Goal: Use online tool/utility: Utilize a website feature to perform a specific function

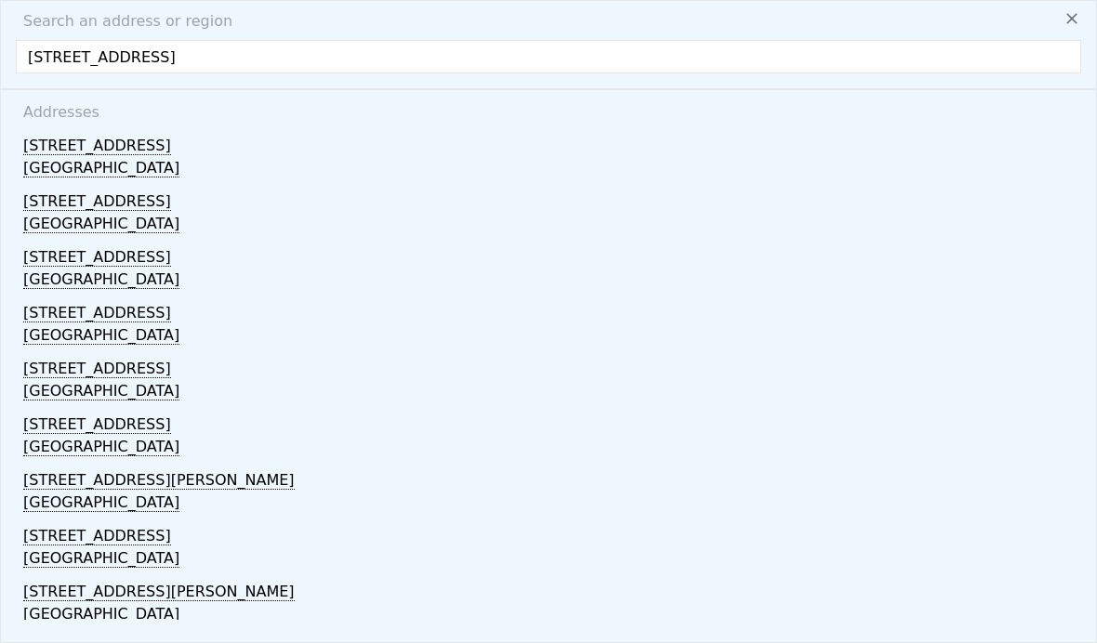
click at [1067, 26] on icon at bounding box center [1072, 18] width 19 height 19
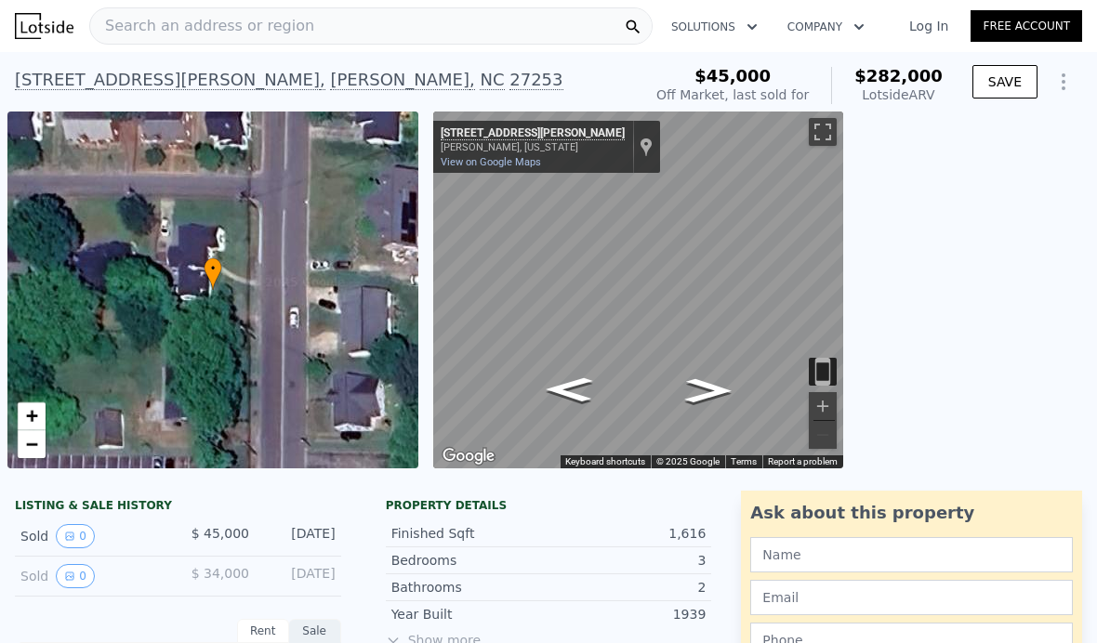
click at [162, 34] on span "Search an address or region" at bounding box center [202, 26] width 224 height 22
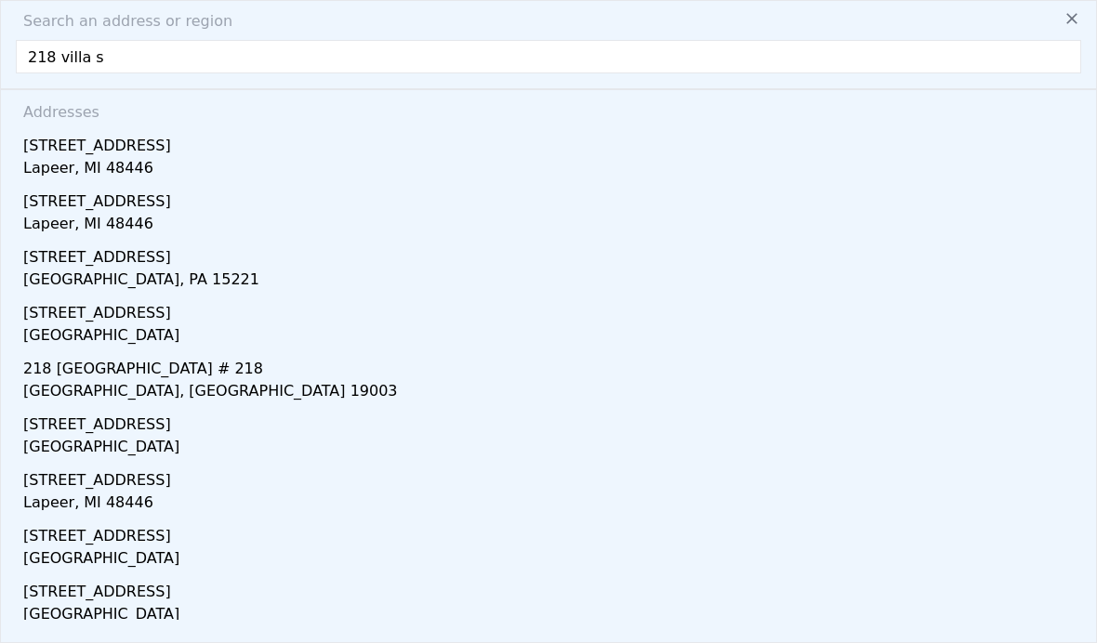
type input "[STREET_ADDRESS]"
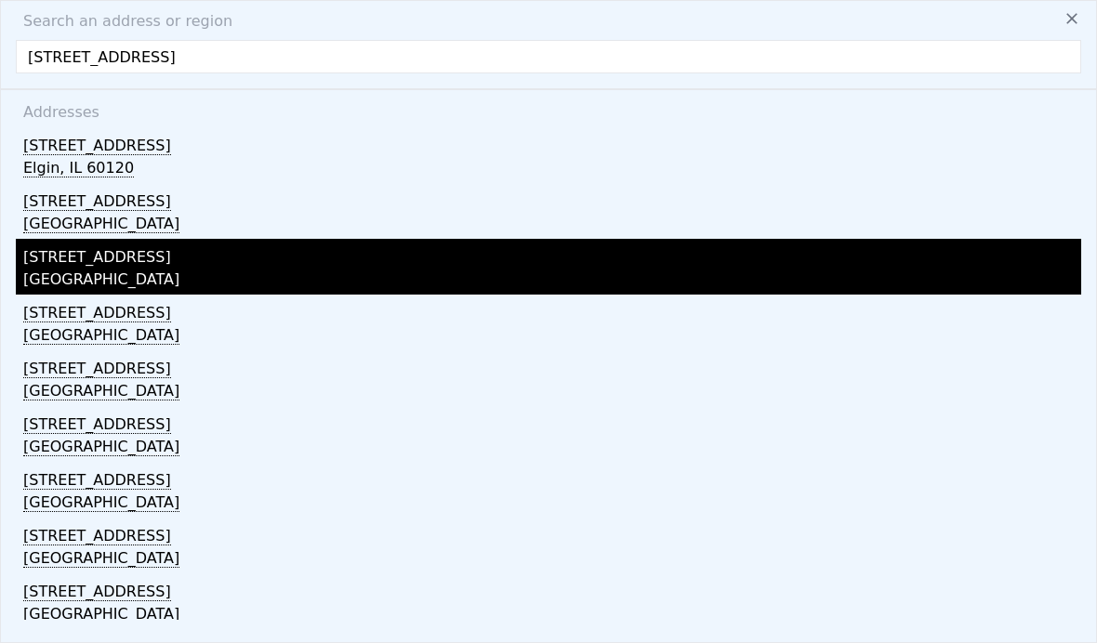
click at [61, 278] on div "[GEOGRAPHIC_DATA]" at bounding box center [552, 282] width 1058 height 26
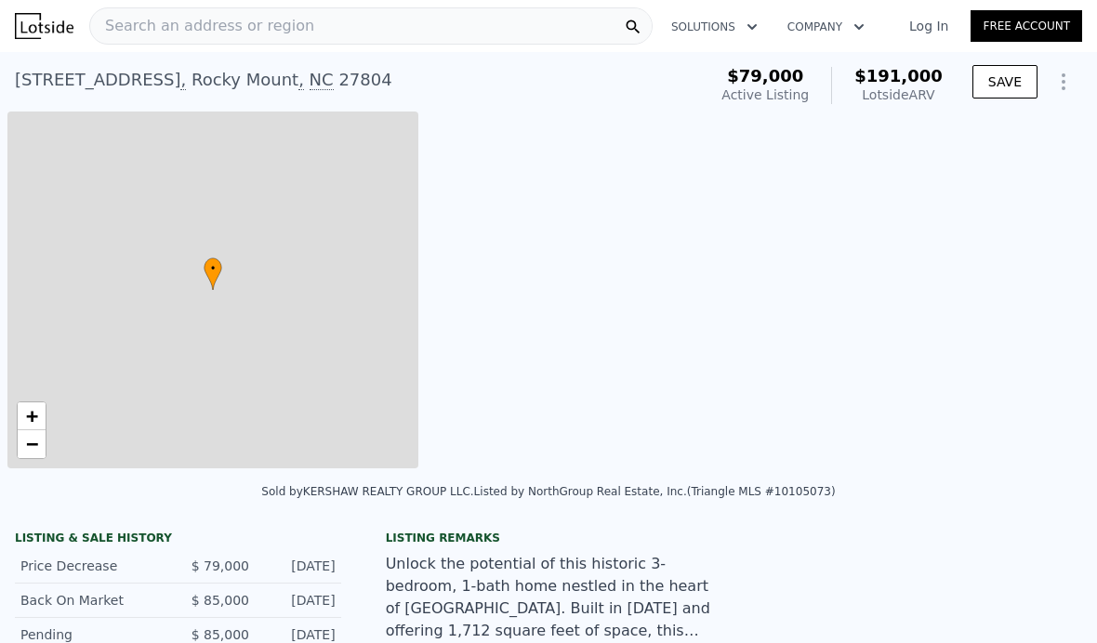
type input "2"
type input "1250"
type input "2236"
type input "4791.6"
type input "12632.4"
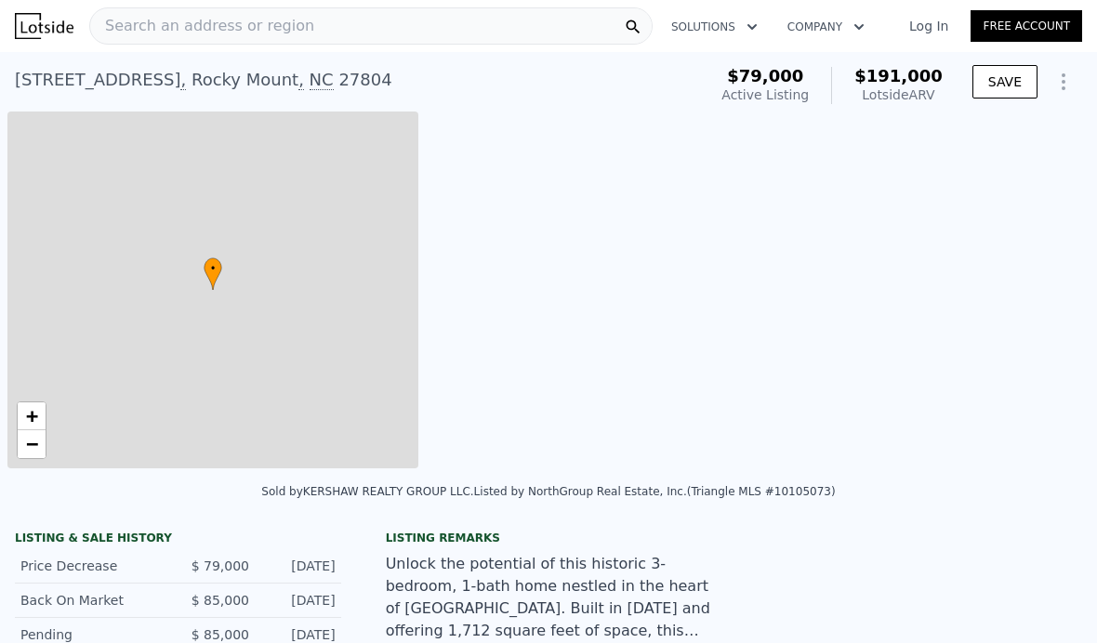
type input "$ 191,000"
type input "$ 93,843"
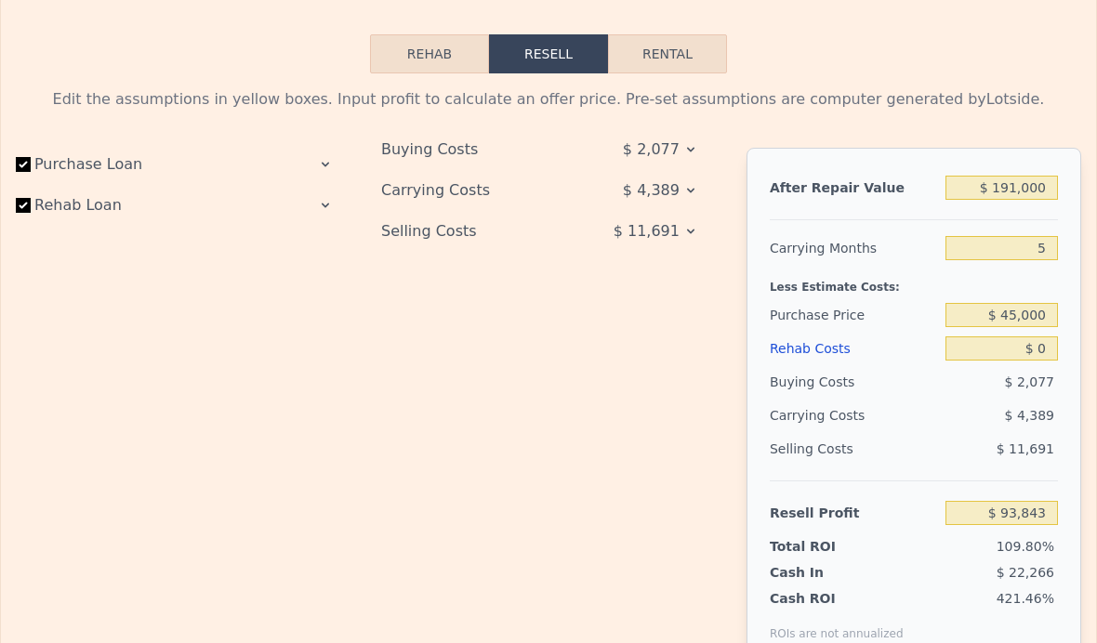
scroll to position [2829, 0]
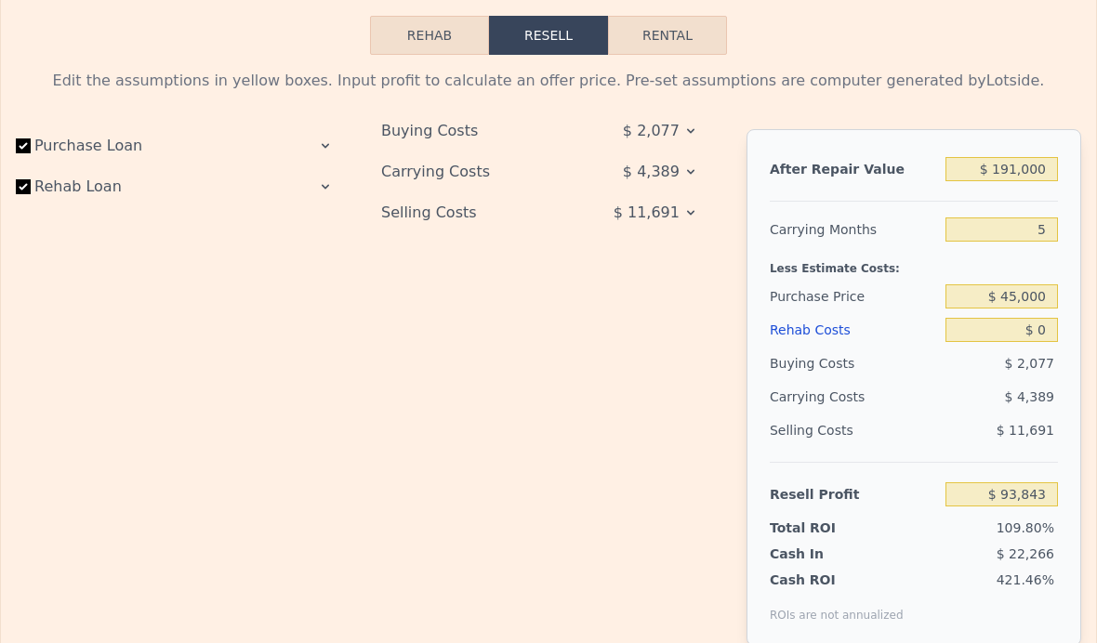
click at [681, 39] on button "Rental" at bounding box center [667, 35] width 119 height 39
select select "30"
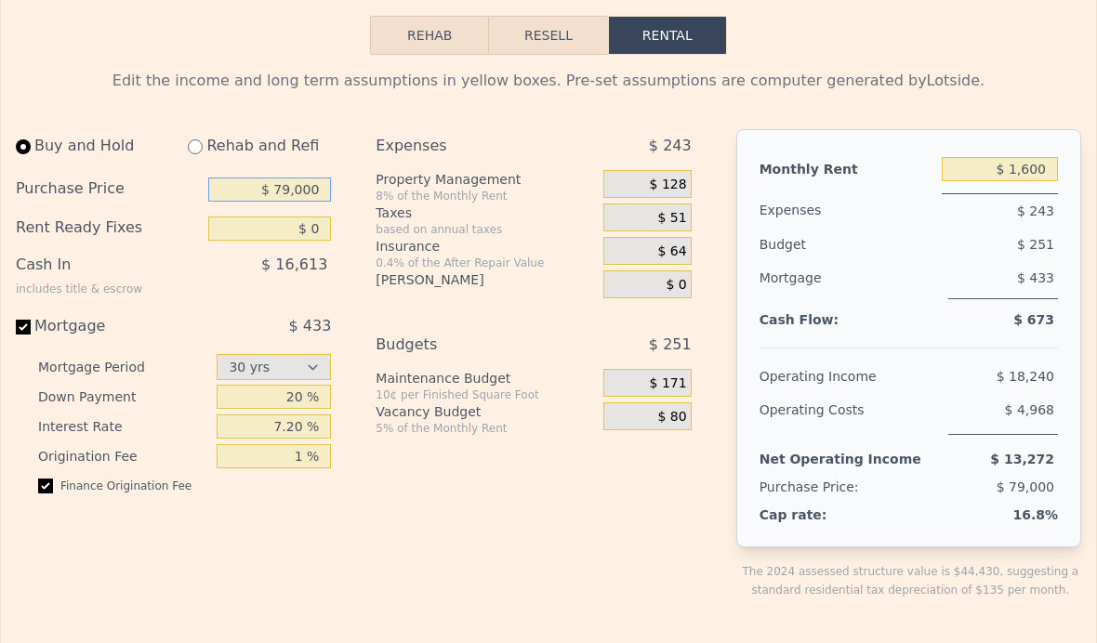
click at [296, 178] on input "$ 79,000" at bounding box center [270, 190] width 124 height 24
type input "$ 73,425"
click at [249, 225] on input "$ 0" at bounding box center [270, 229] width 124 height 24
type input "$ 75,000"
click at [277, 284] on div "$ 15,480" at bounding box center [240, 272] width 181 height 48
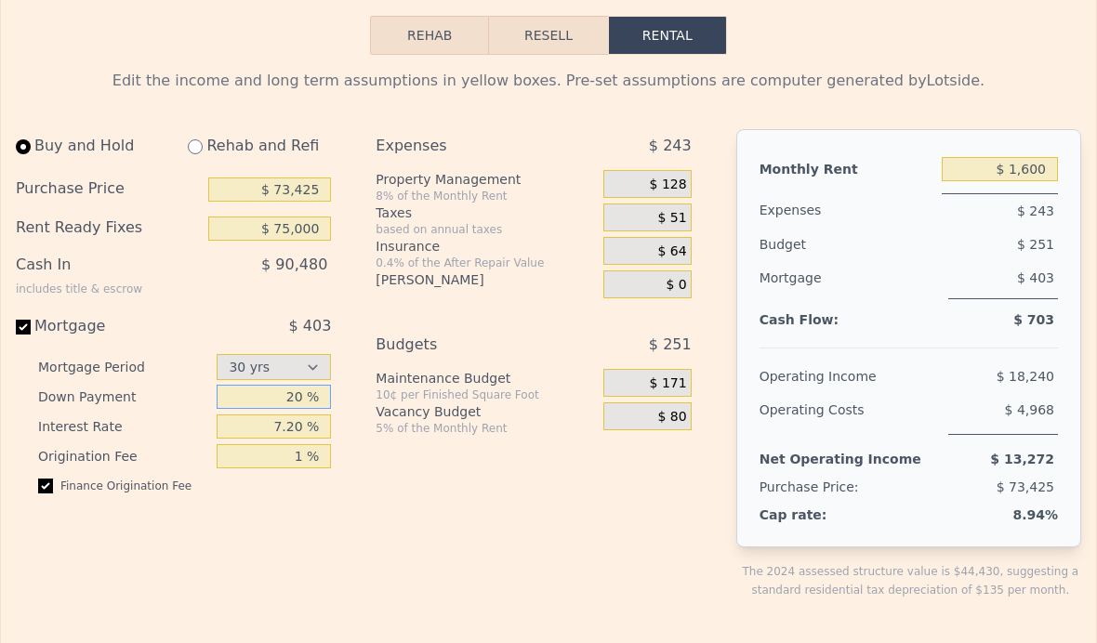
click at [302, 387] on input "20 %" at bounding box center [274, 397] width 114 height 24
type input "2 %"
type input "30 %"
click at [218, 423] on input "7.20 %" at bounding box center [274, 427] width 114 height 24
click at [288, 456] on input "1 %" at bounding box center [274, 456] width 114 height 24
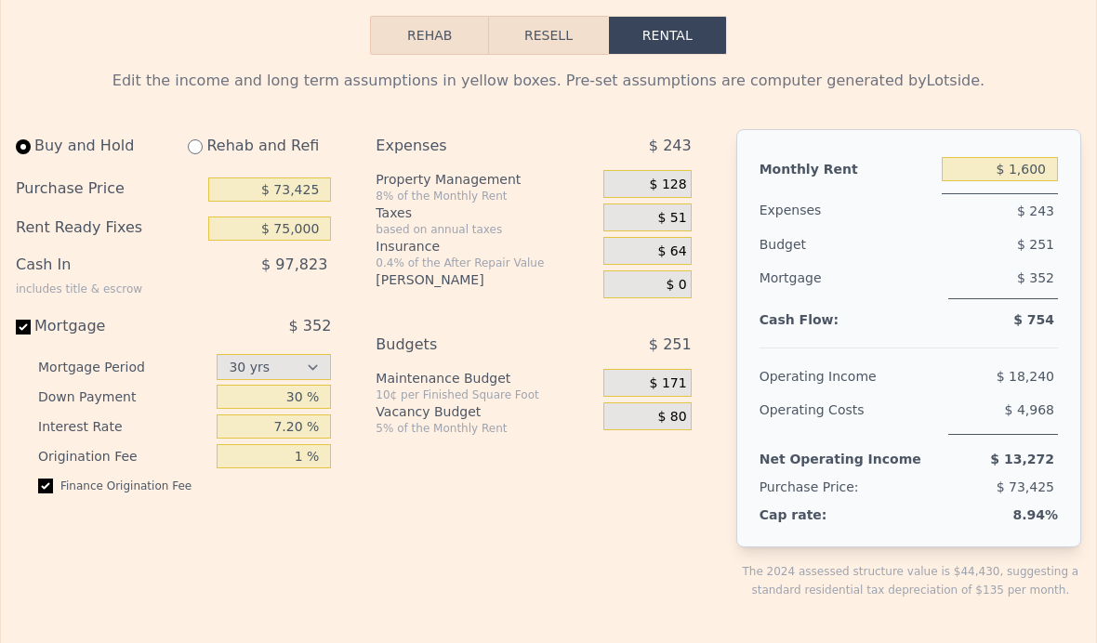
click at [664, 225] on span "$ 51" at bounding box center [672, 218] width 29 height 17
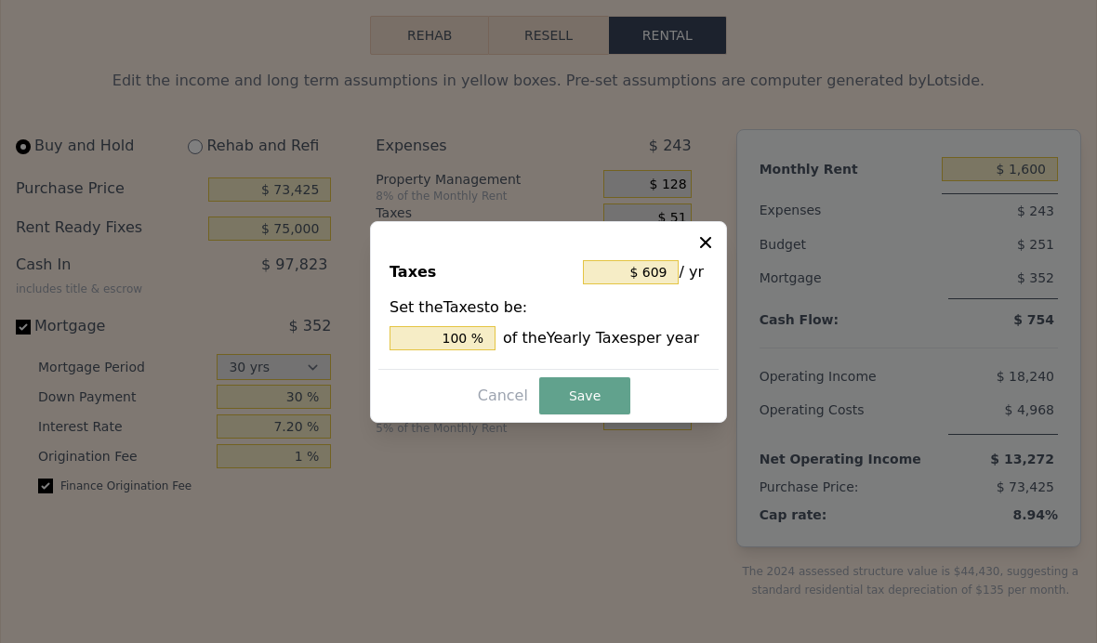
click at [697, 252] on icon at bounding box center [705, 242] width 19 height 19
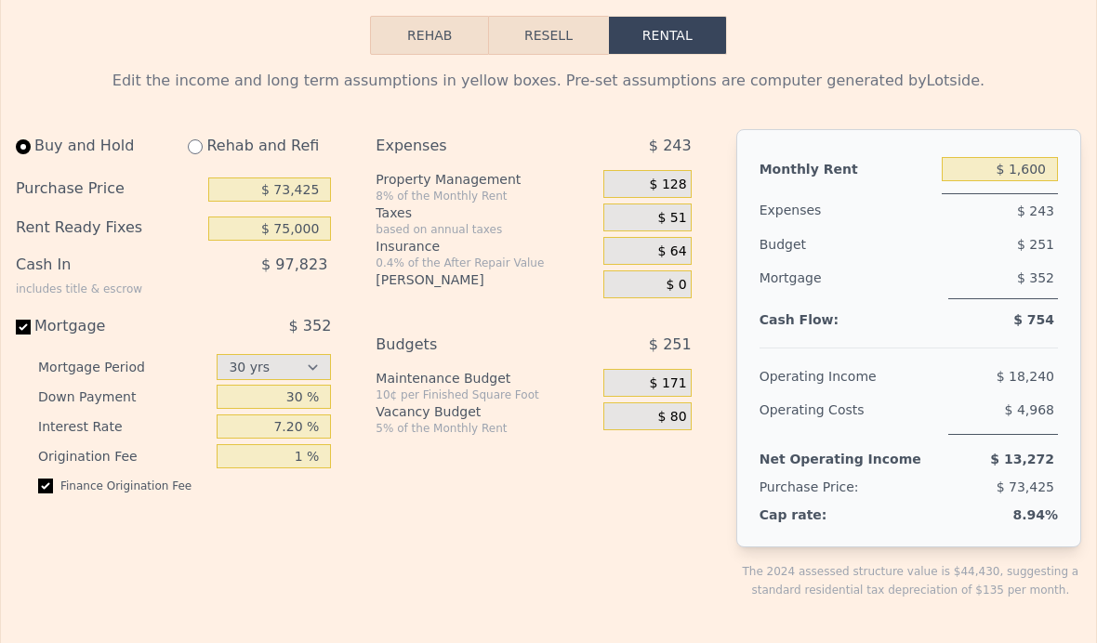
click at [450, 34] on button "Rehab" at bounding box center [429, 35] width 119 height 39
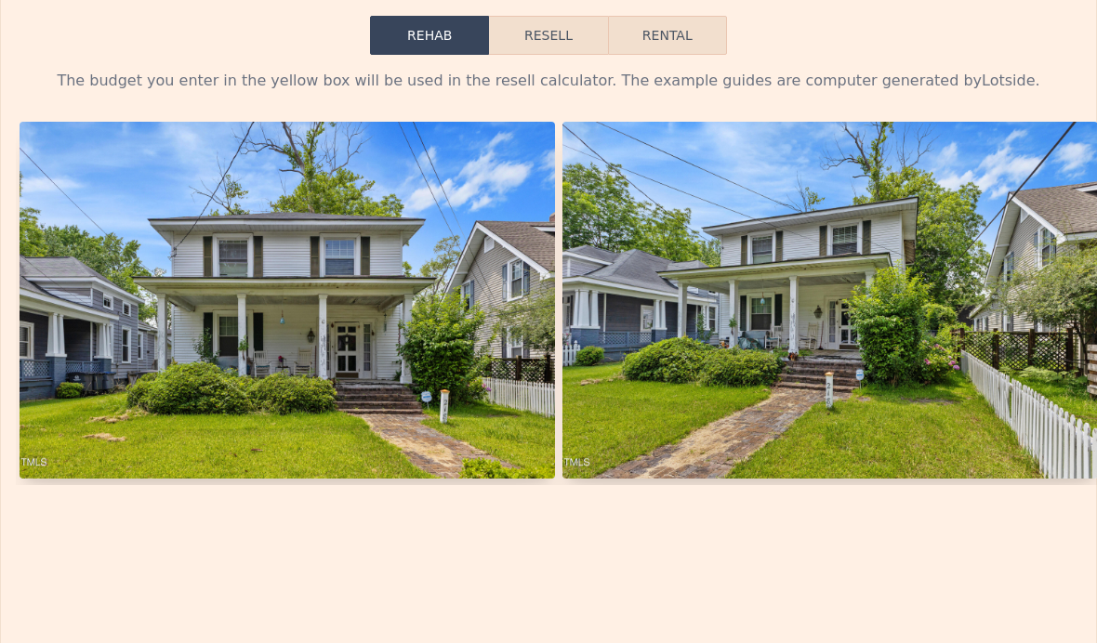
click at [553, 34] on button "Resell" at bounding box center [548, 35] width 118 height 39
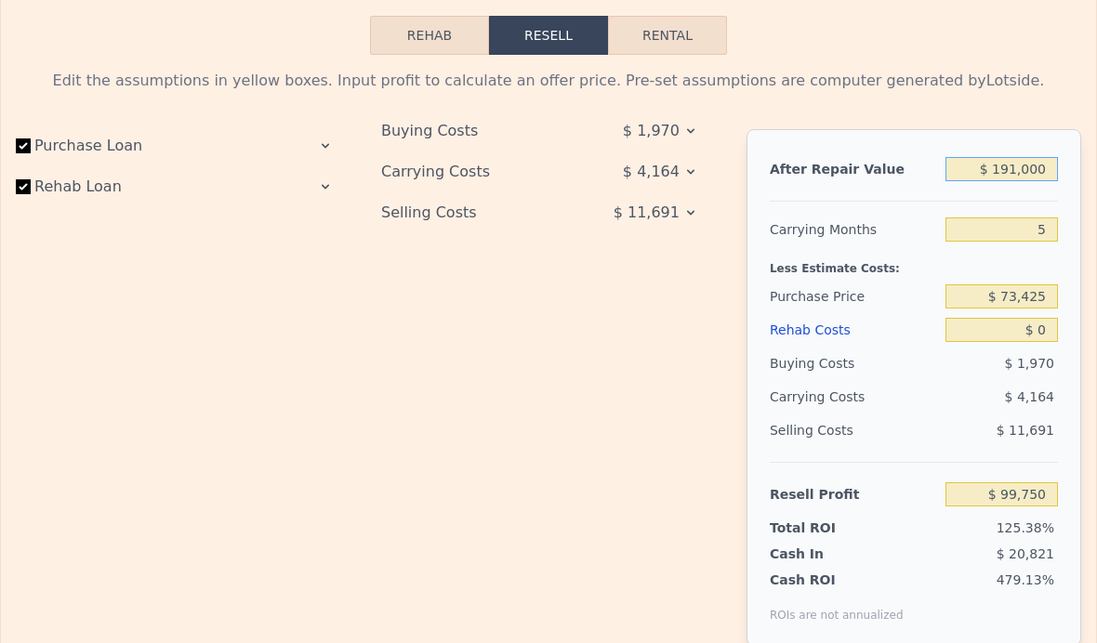
click at [1013, 165] on input "$ 191,000" at bounding box center [1002, 169] width 112 height 24
type input "$ 19,000"
type input "-$ 61,931"
type input "$ 1,000"
type input "-$ 78,851"
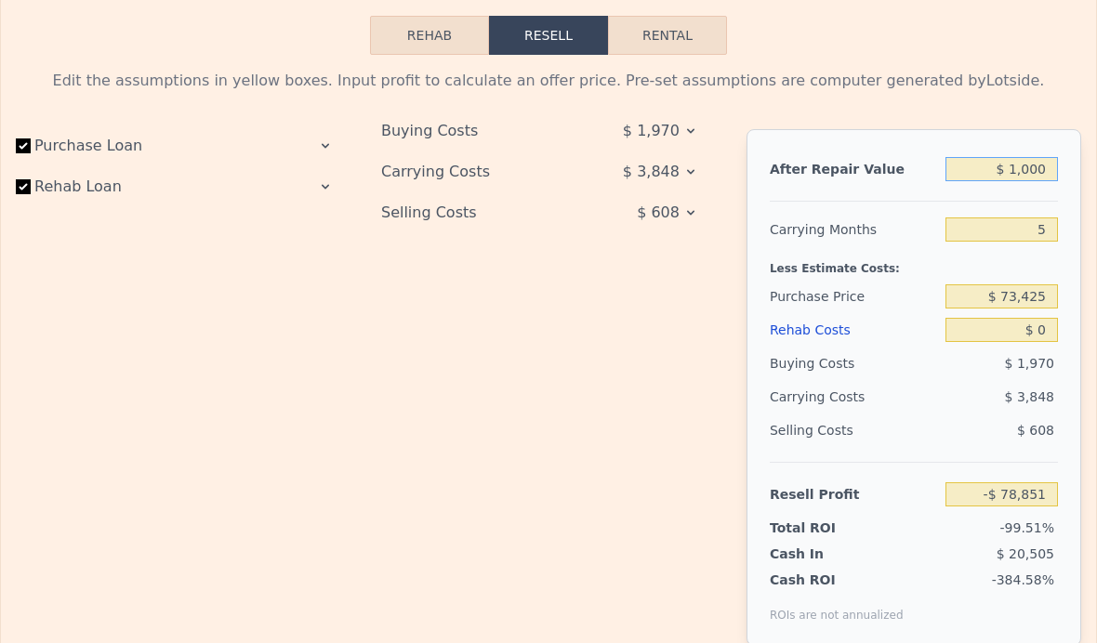
type input "$ 18,000"
type input "-$ 62,871"
type input "$ 180,000"
type input "$ 89,410"
type input "$ 180,000"
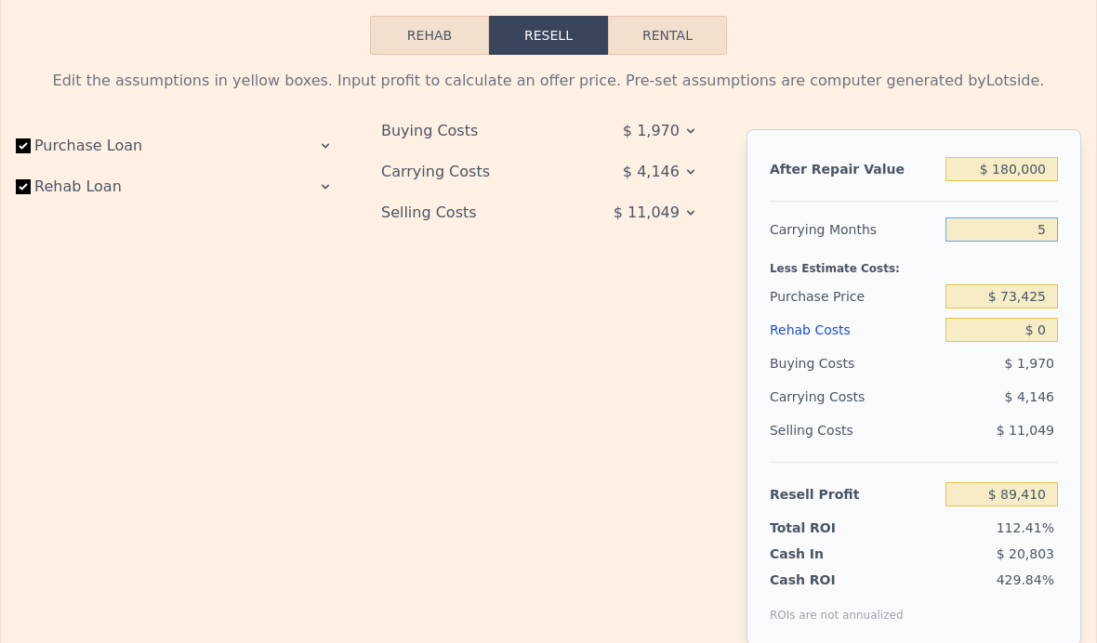
click at [960, 223] on input "5" at bounding box center [1002, 230] width 112 height 24
click at [958, 382] on div "$ 4,146" at bounding box center [970, 396] width 176 height 33
click at [1041, 324] on input "$ 0" at bounding box center [1002, 330] width 112 height 24
type input "$ 7"
type input "$ 89,403"
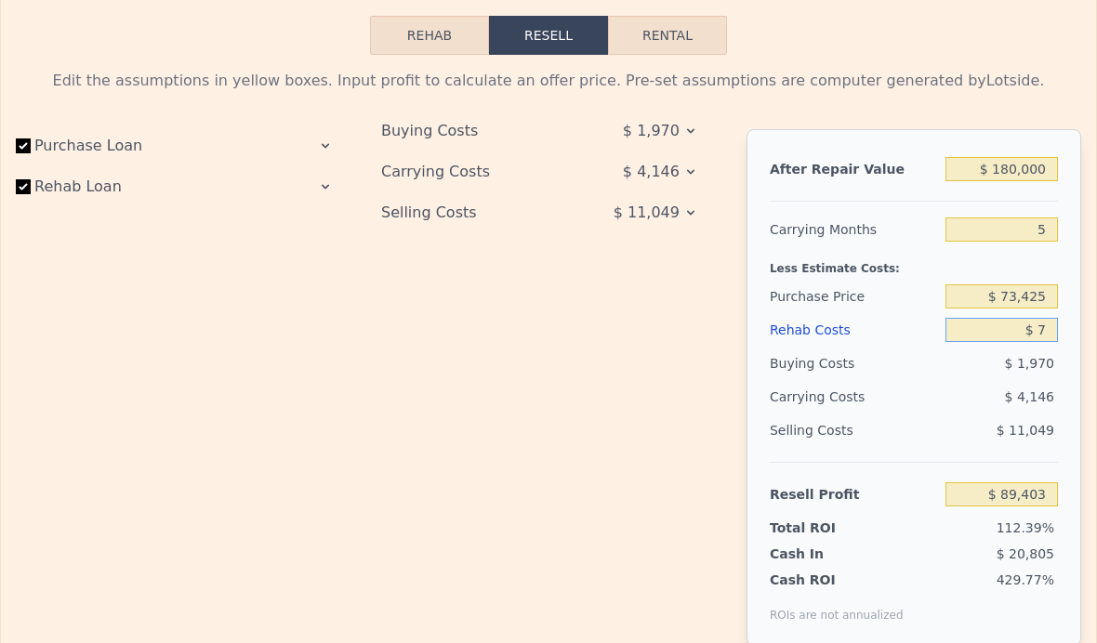
type input "$ 75"
type input "$ 89,329"
type input "$ 7,500"
type input "$ 81,490"
type input "$ 75,000"
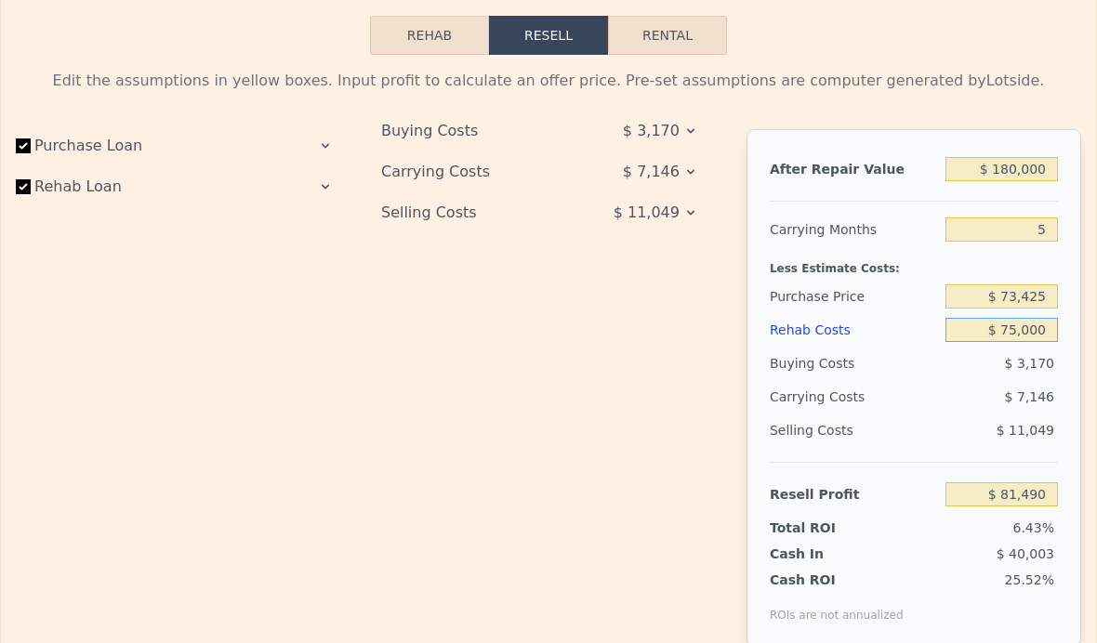
type input "$ 10,210"
click at [935, 440] on div "Selling Costs" at bounding box center [854, 430] width 168 height 33
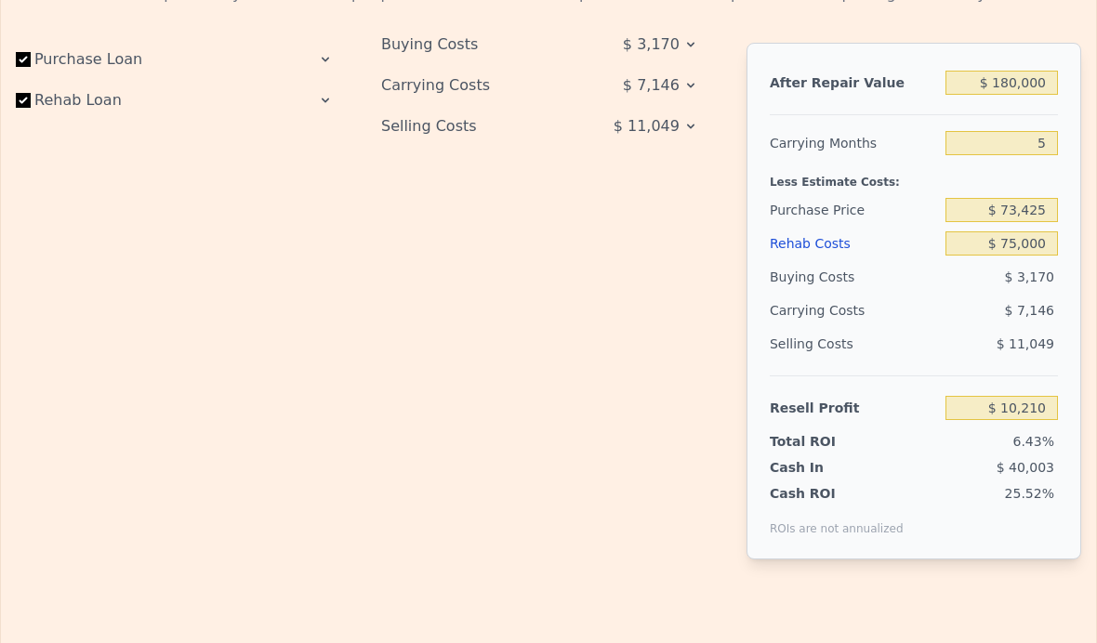
scroll to position [2932, 0]
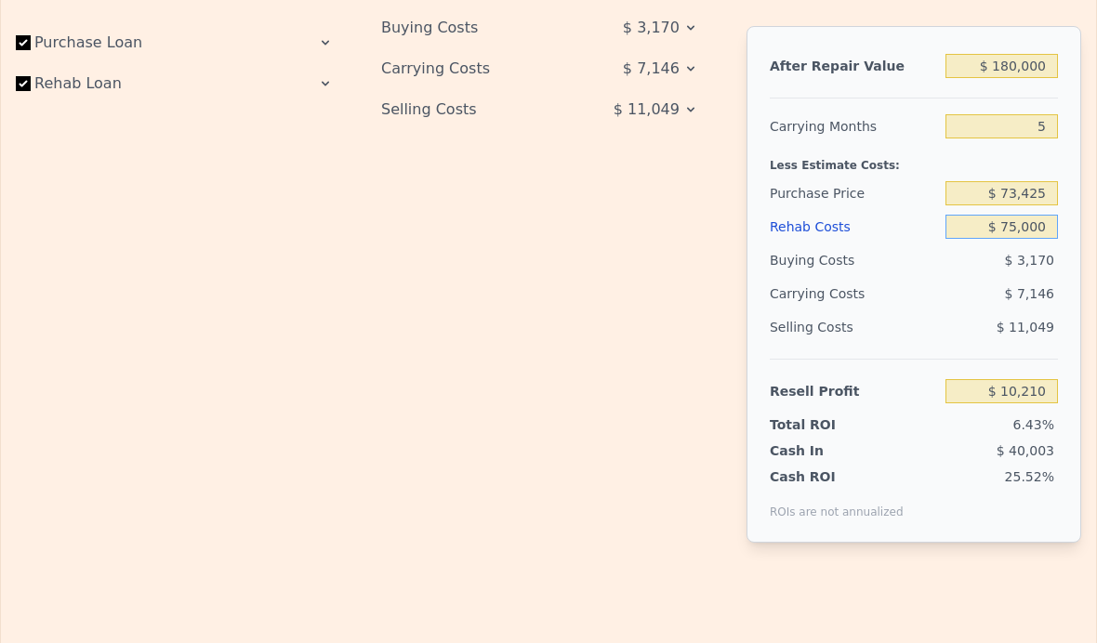
click at [999, 218] on input "$ 75,000" at bounding box center [1002, 227] width 112 height 24
type input "$ 7,000"
type input "$ 82,018"
type input "$ 000"
type input "$ 89,410"
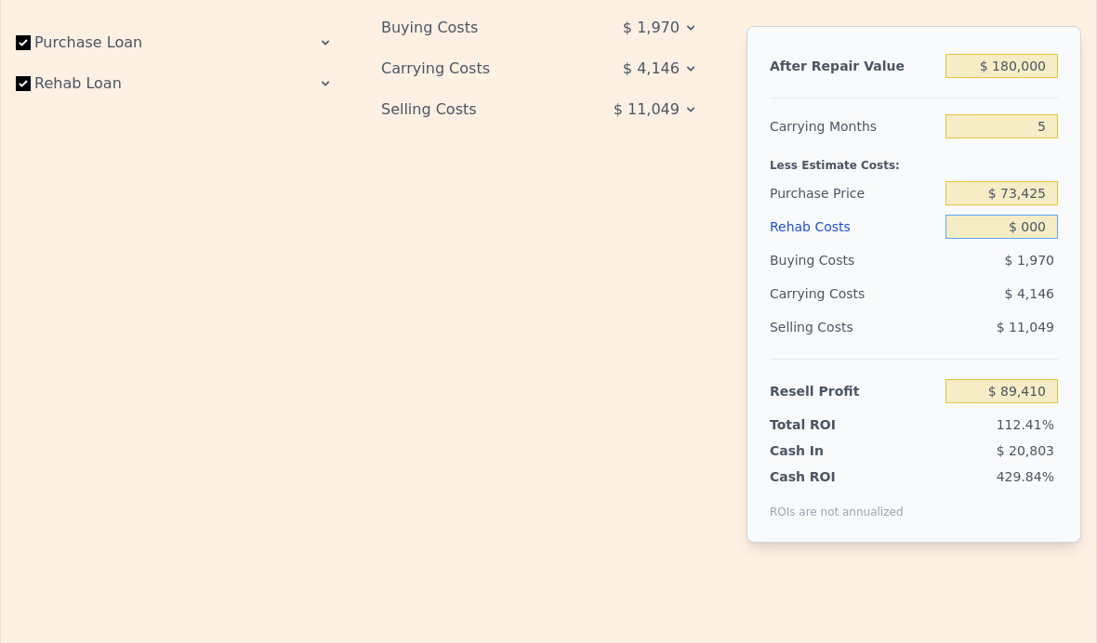
type input "$ 6,000"
type input "$ 83,074"
type input "$ 65,000"
type input "$ 20,770"
type input "$ 65,000"
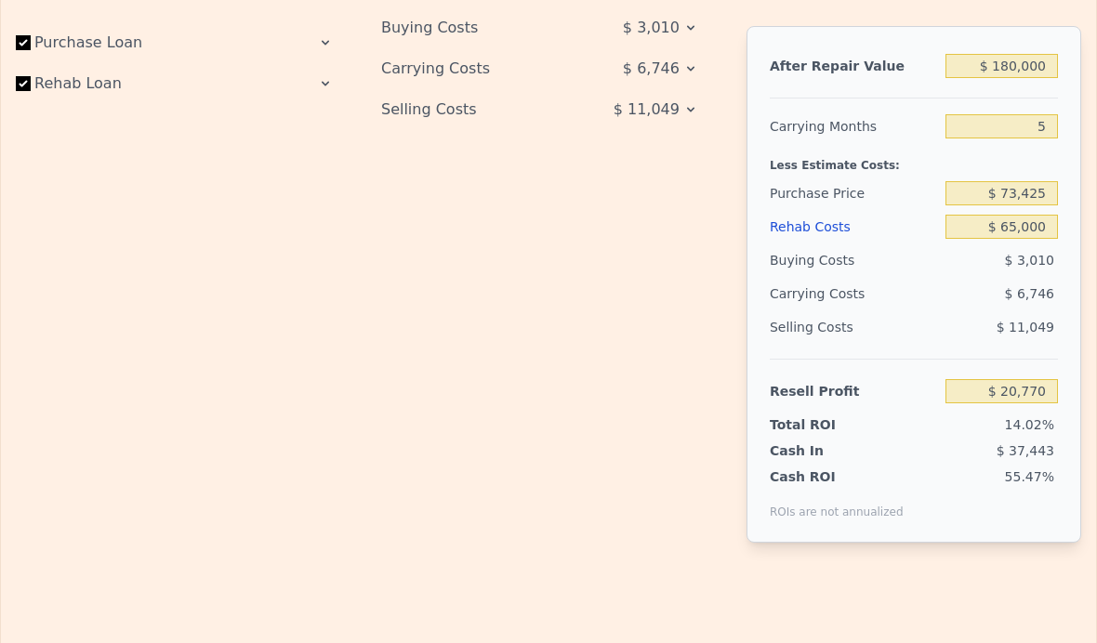
click at [961, 250] on div "$ 3,010" at bounding box center [1002, 260] width 112 height 33
click at [1025, 286] on span "$ 6,746" at bounding box center [1029, 293] width 49 height 15
click at [1008, 63] on input "$ 180,000" at bounding box center [1002, 66] width 112 height 24
type input "$ 18,000"
type input "-$ 131,511"
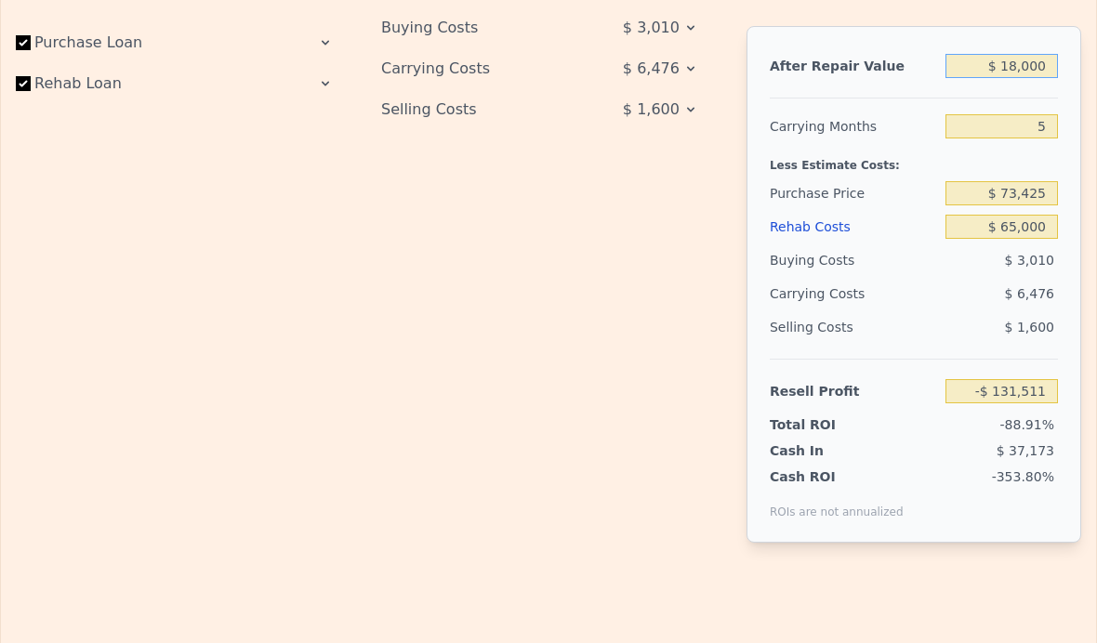
type input "$ 185,000"
type input "$ 25,470"
type input "$ 185,000"
click at [956, 114] on input "5" at bounding box center [1002, 126] width 112 height 24
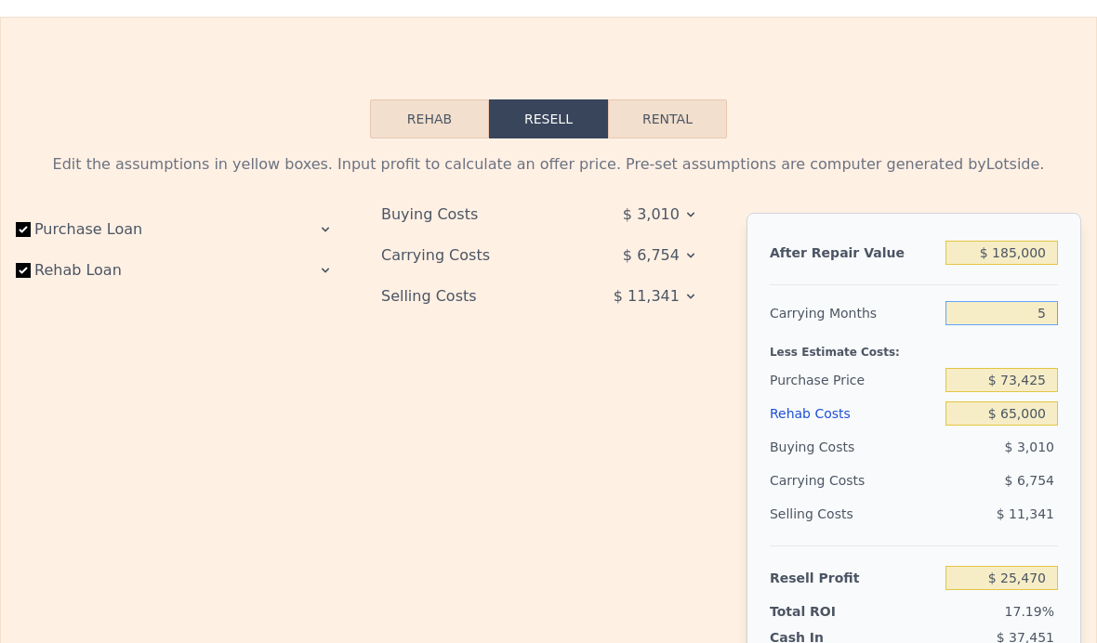
scroll to position [2743, 0]
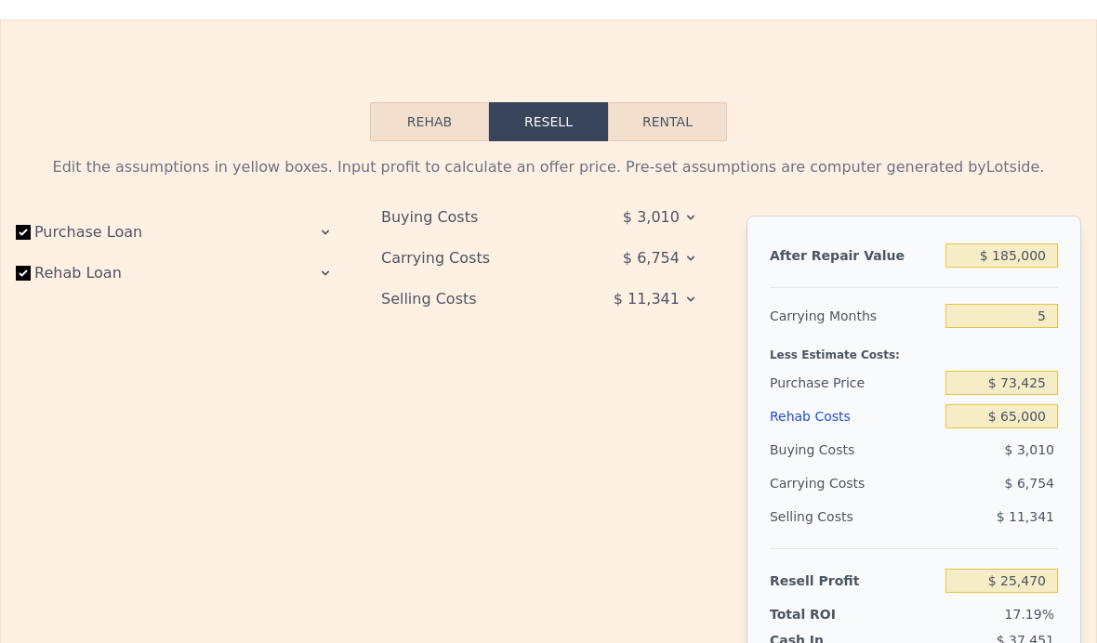
click at [324, 226] on icon at bounding box center [325, 232] width 15 height 15
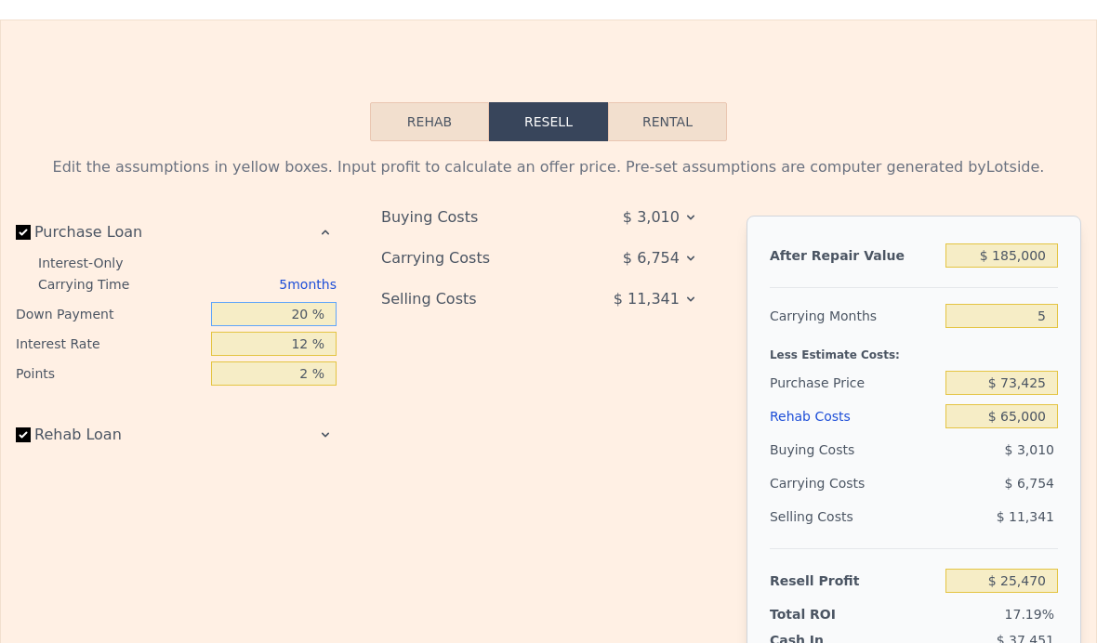
click at [298, 303] on input "20 %" at bounding box center [274, 314] width 126 height 24
type input "0 %"
type input "$ 24,441"
type input "3 %"
type input "$ 24,596"
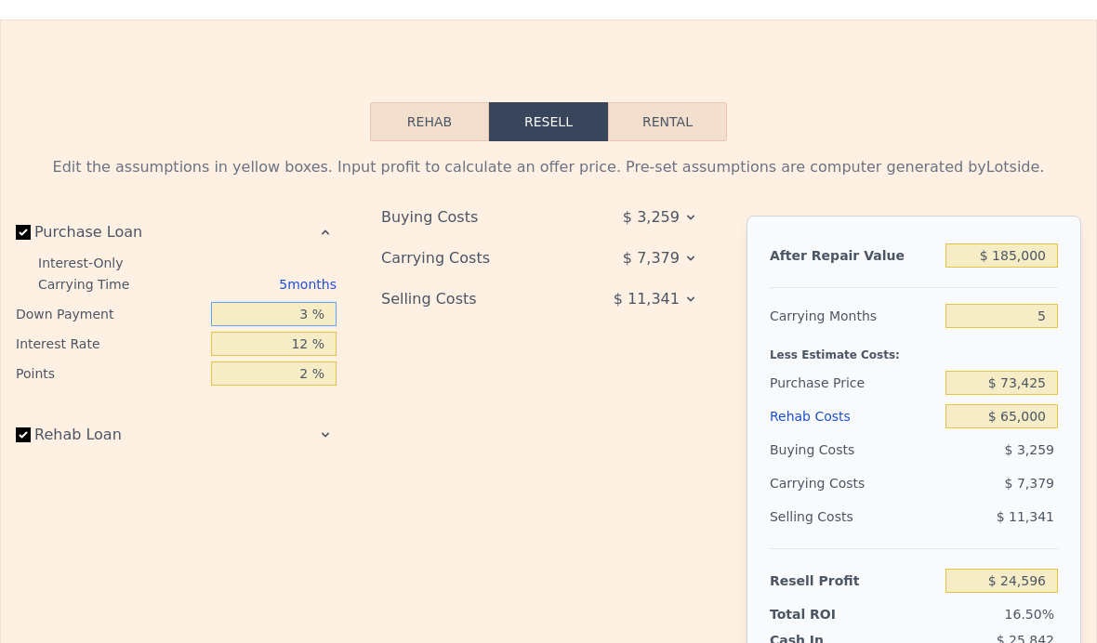
type input "35 %"
type input "$ 26,240"
type input "35 %"
click at [300, 350] on input "12 %" at bounding box center [274, 344] width 126 height 24
click at [322, 428] on icon at bounding box center [325, 435] width 15 height 15
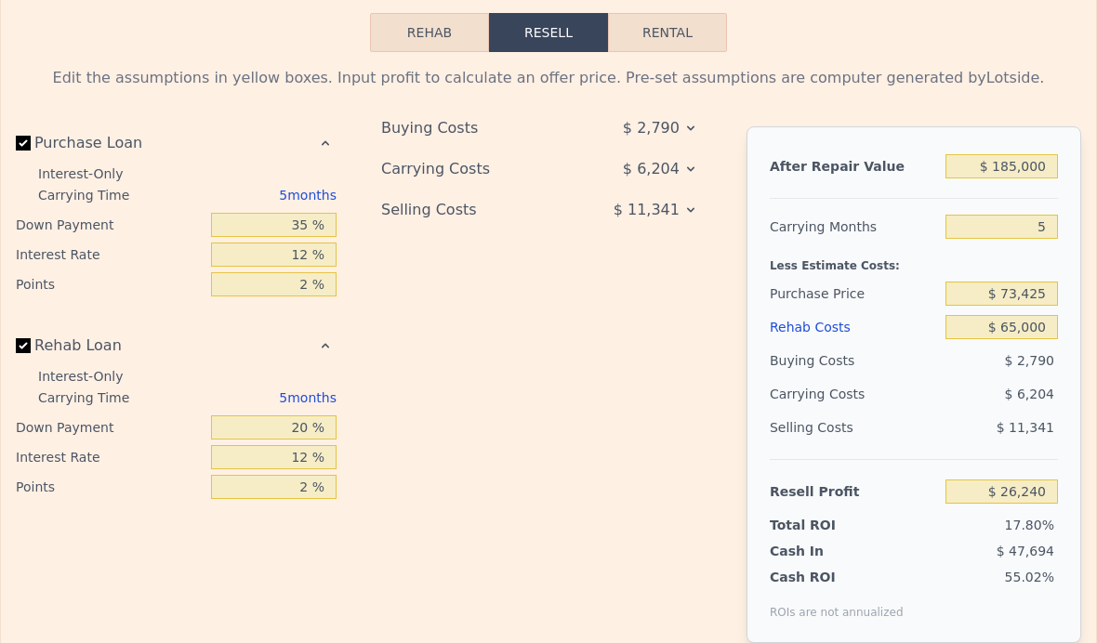
scroll to position [2839, 0]
